Goal: Find specific page/section: Find specific page/section

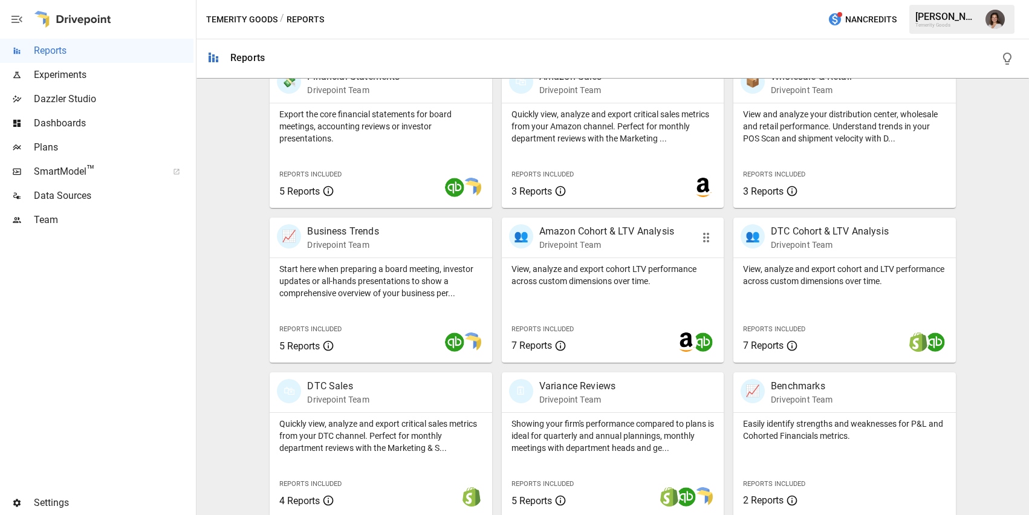
scroll to position [267, 0]
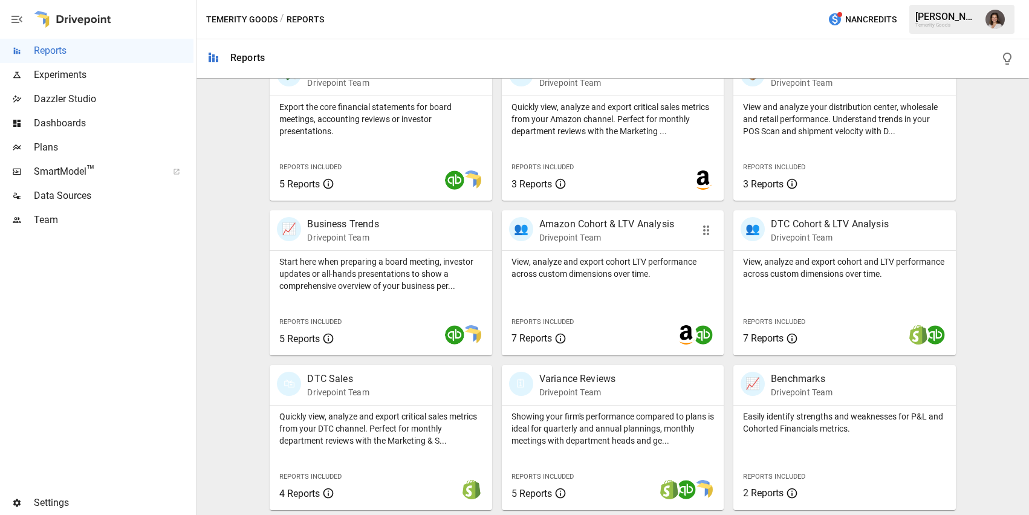
click at [572, 273] on p "View, analyze and export cohort LTV performance across custom dimensions over t…" at bounding box center [612, 268] width 202 height 24
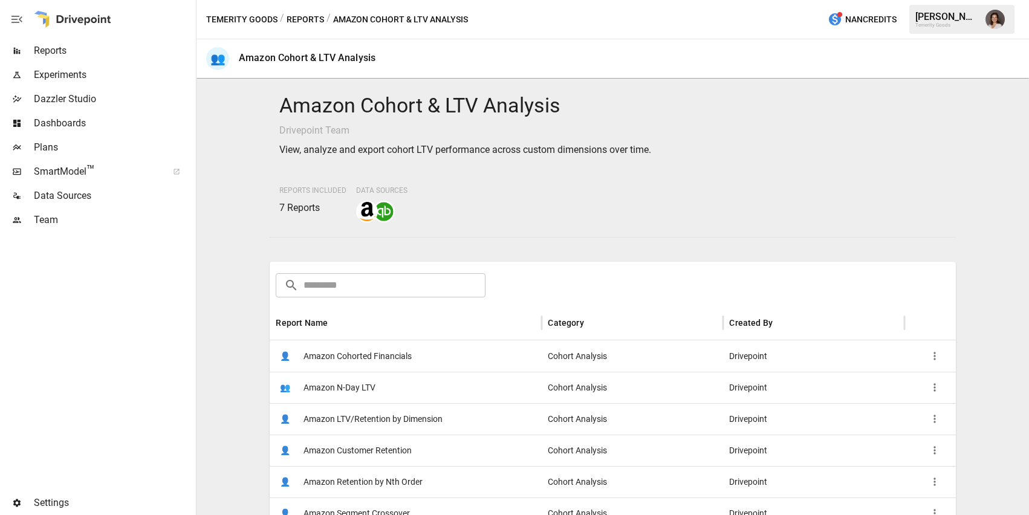
click at [429, 366] on div "👤 Amazon Cohorted Financials" at bounding box center [406, 355] width 272 height 31
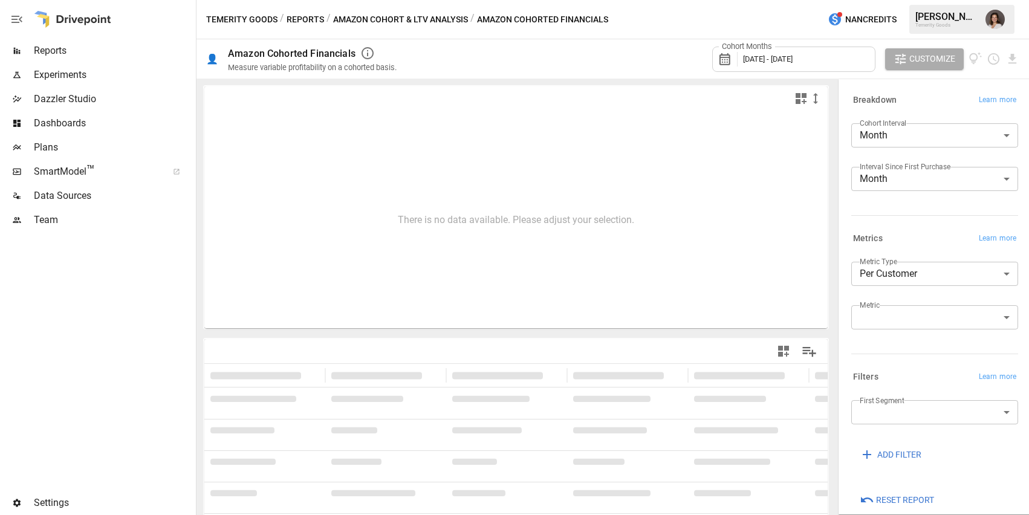
click at [980, 22] on button "button" at bounding box center [995, 19] width 34 height 34
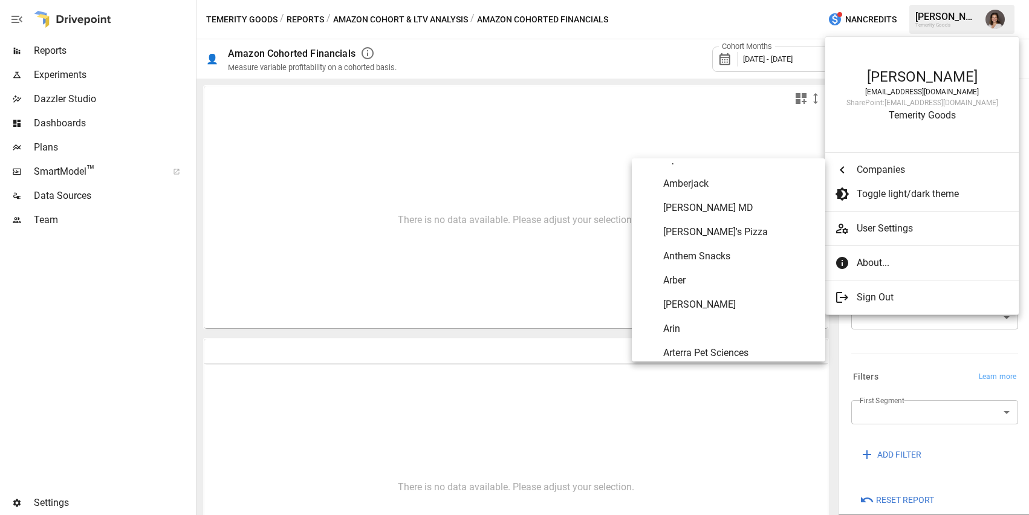
scroll to position [177, 0]
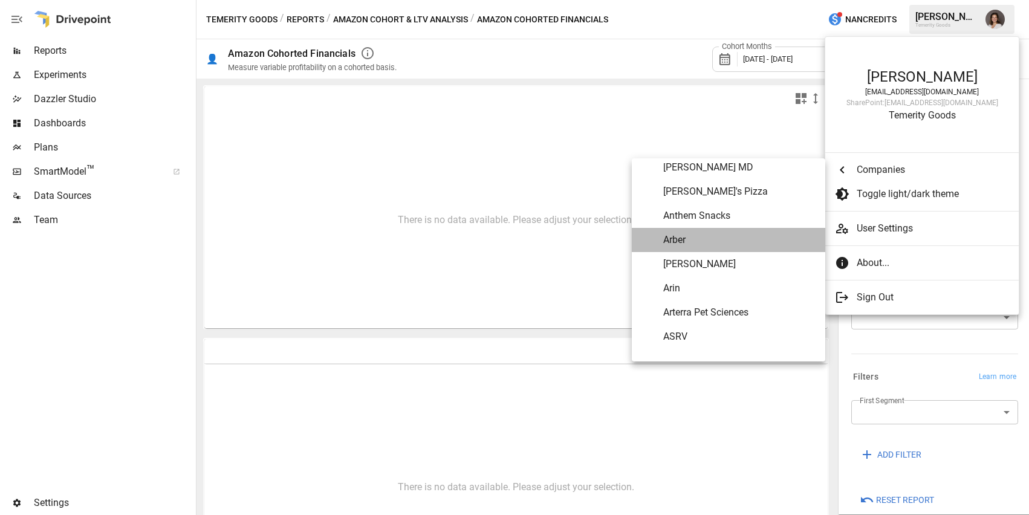
click at [698, 242] on span "Arber" at bounding box center [739, 240] width 152 height 15
